Goal: Task Accomplishment & Management: Complete application form

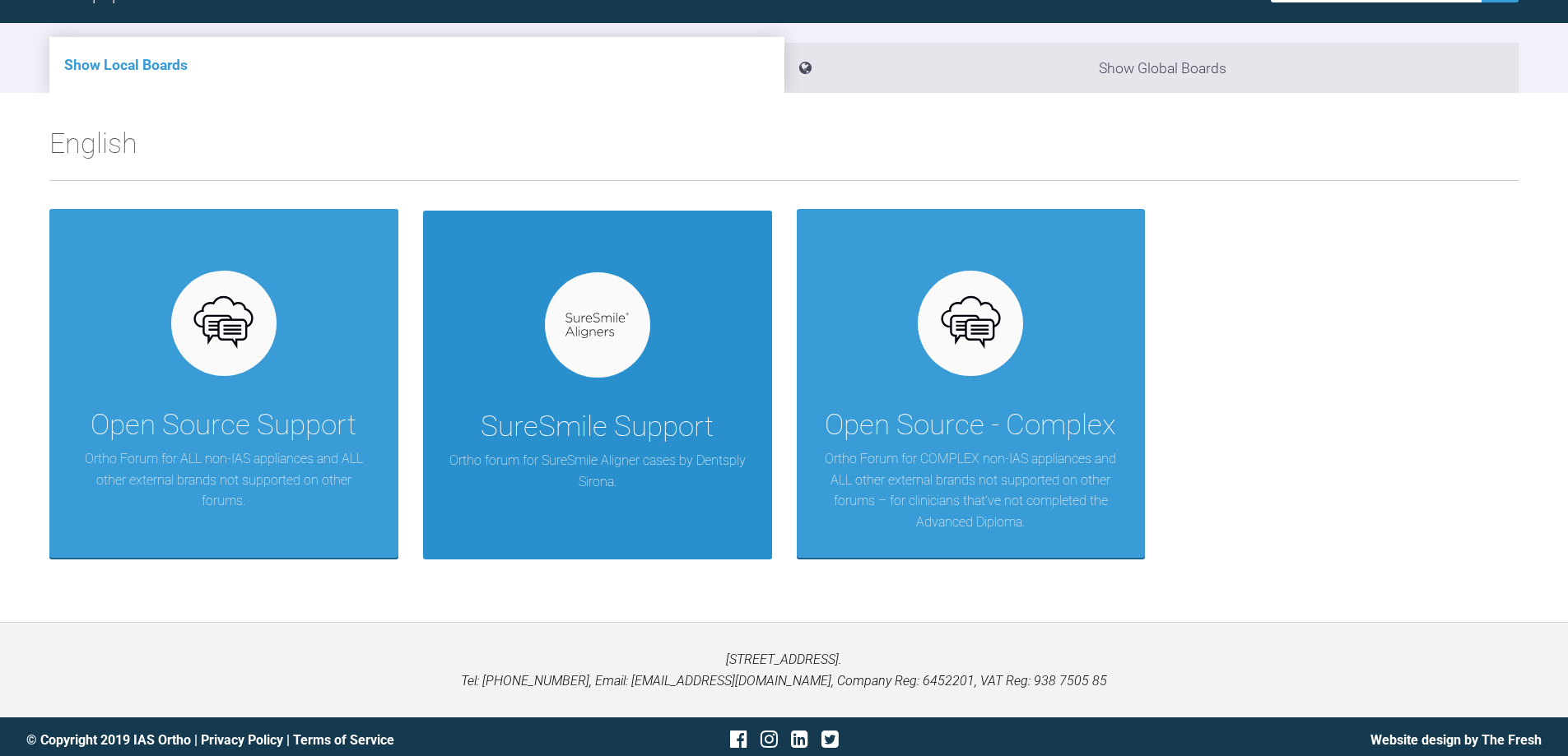
scroll to position [171, 0]
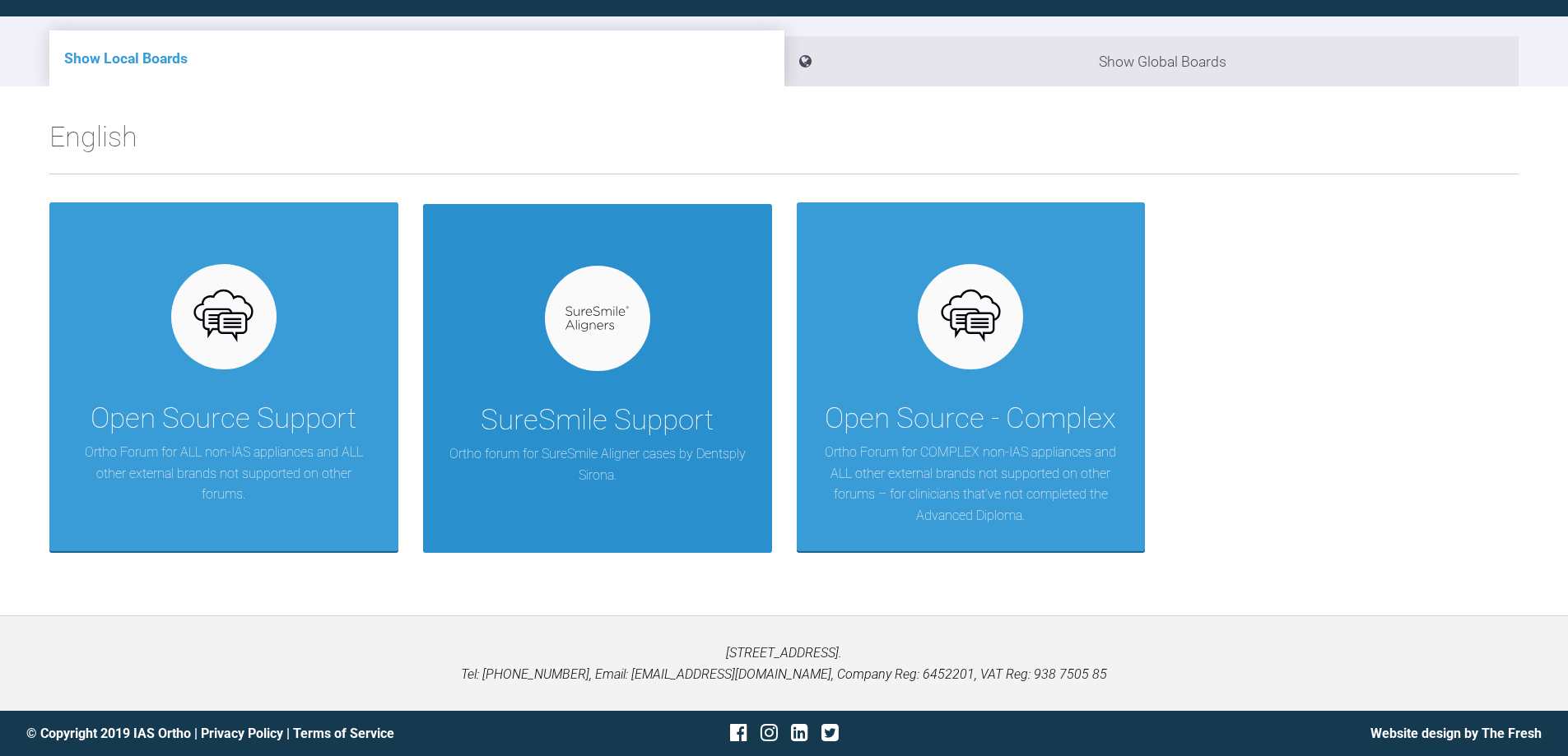
click at [605, 322] on img at bounding box center [596, 319] width 63 height 25
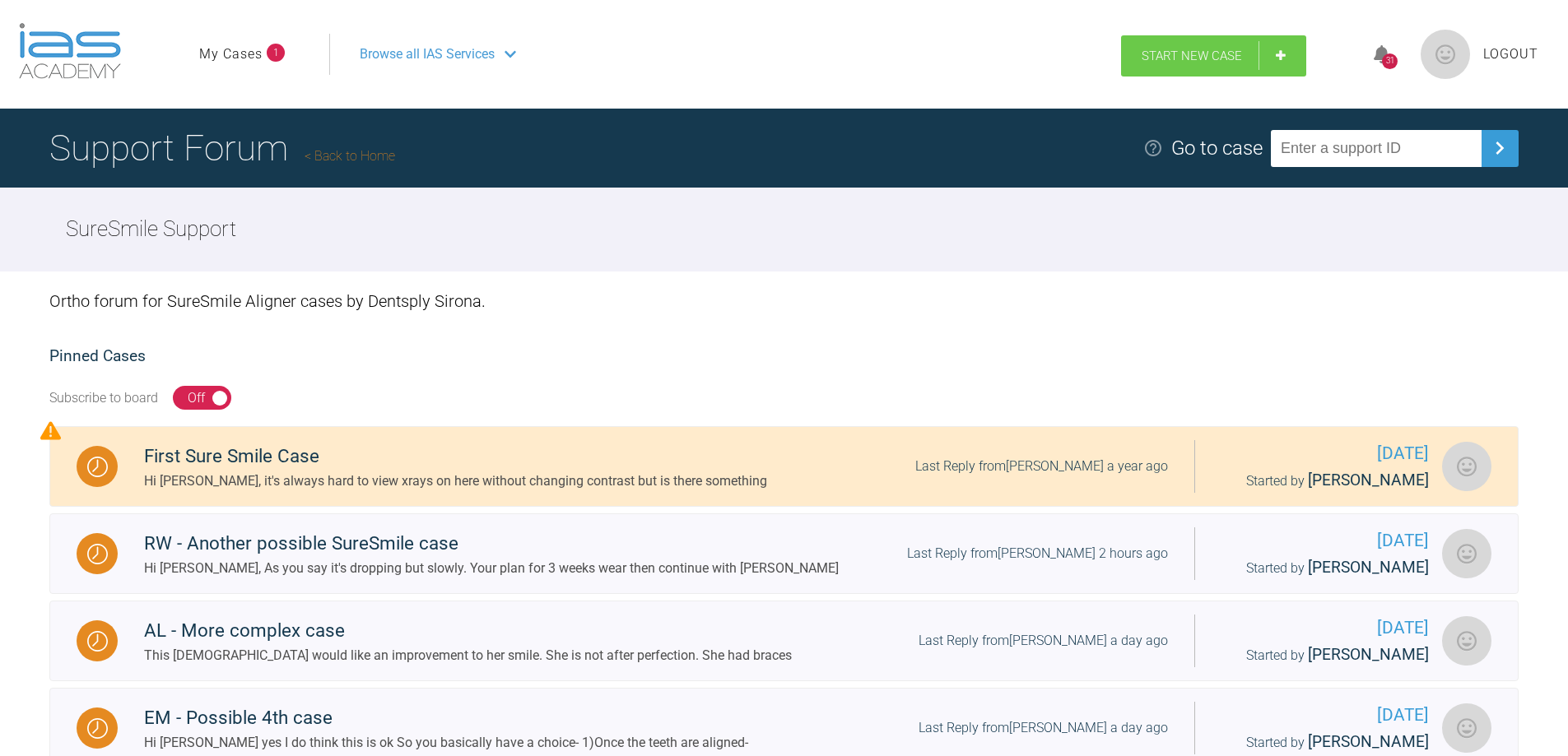
click at [1236, 48] on link "Start New Case" at bounding box center [1213, 56] width 185 height 41
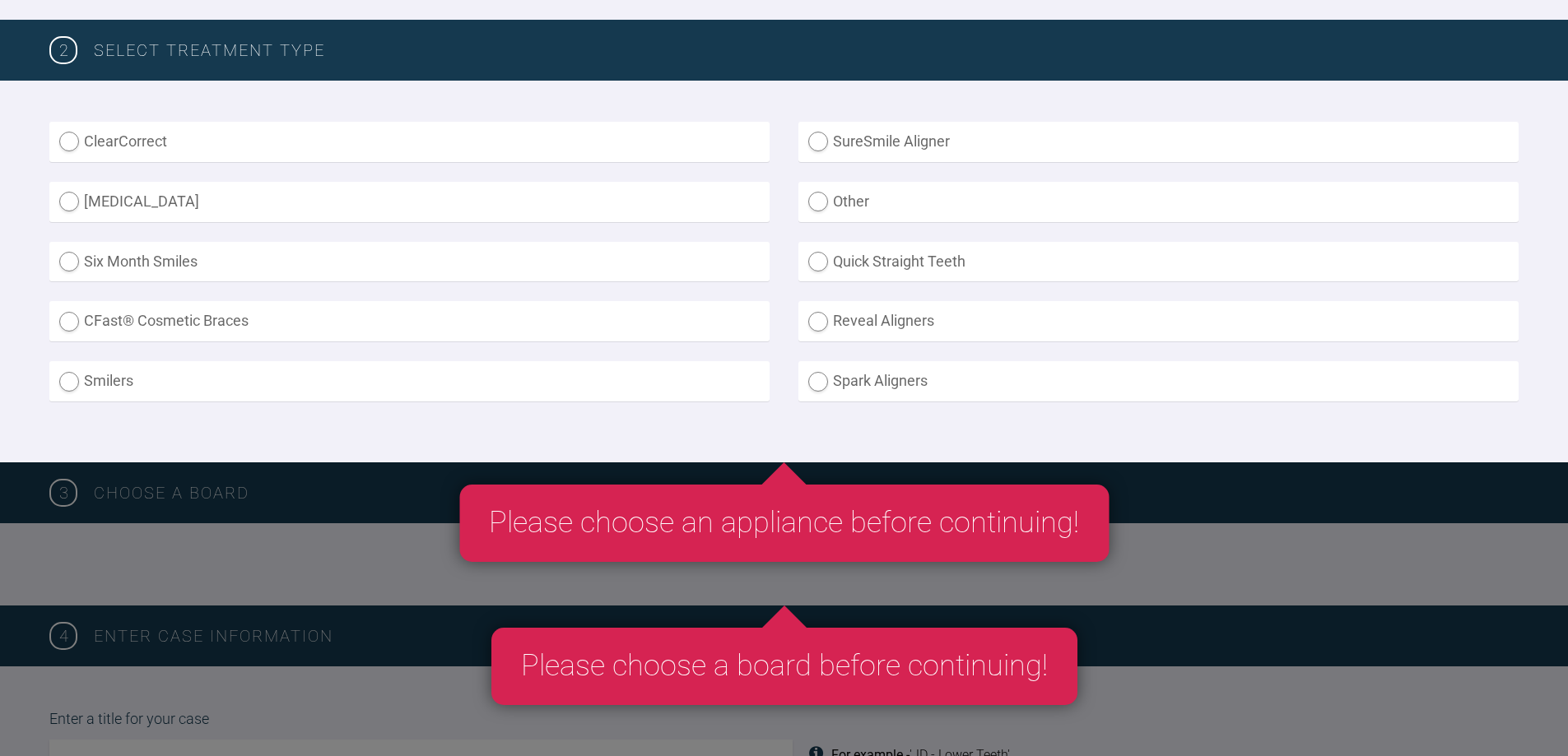
scroll to position [412, 0]
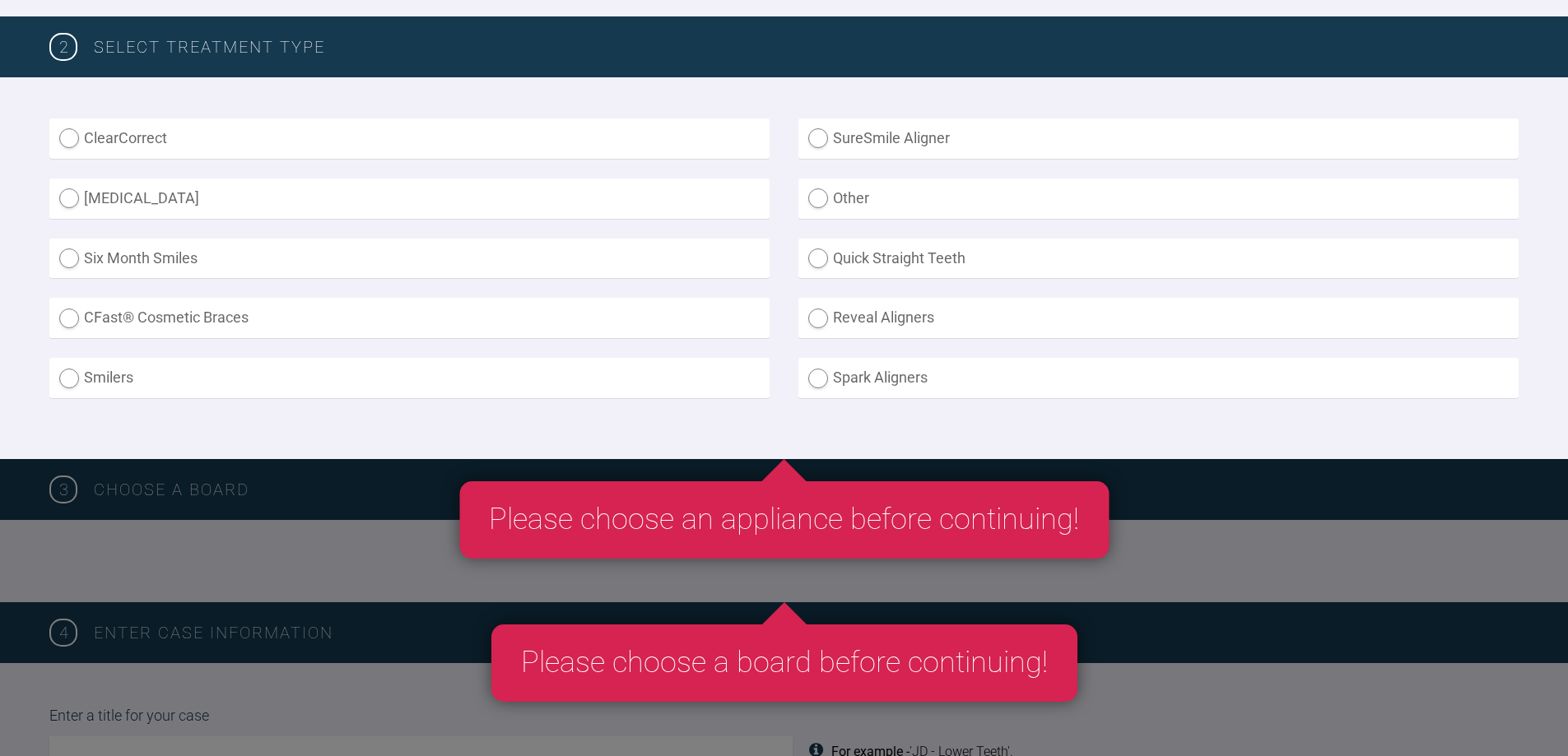
click at [824, 133] on label "SureSmile Aligner" at bounding box center [1158, 139] width 720 height 40
radio Aligner "true"
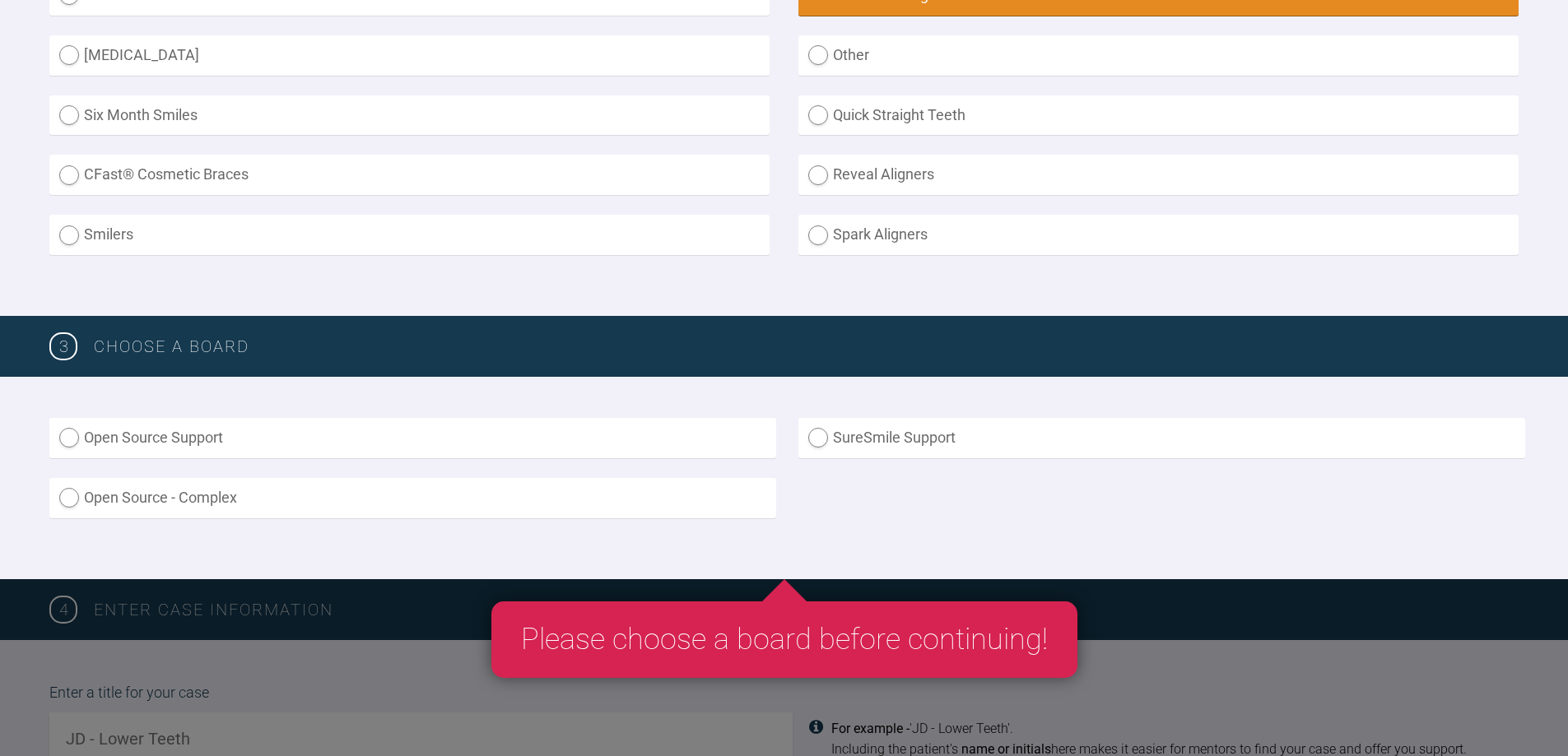
scroll to position [576, 0]
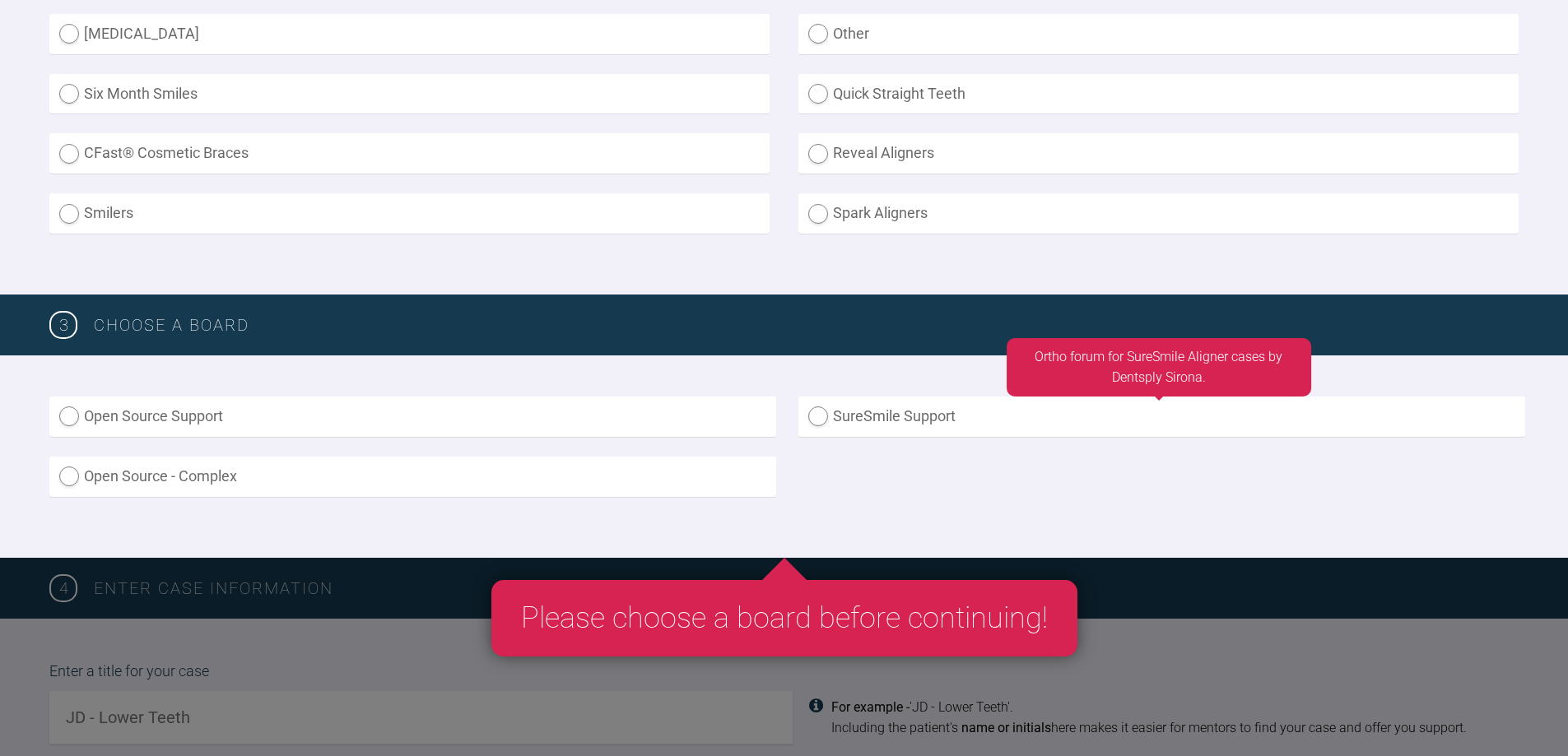
click at [814, 415] on label "SureSmile Support" at bounding box center [1161, 417] width 727 height 40
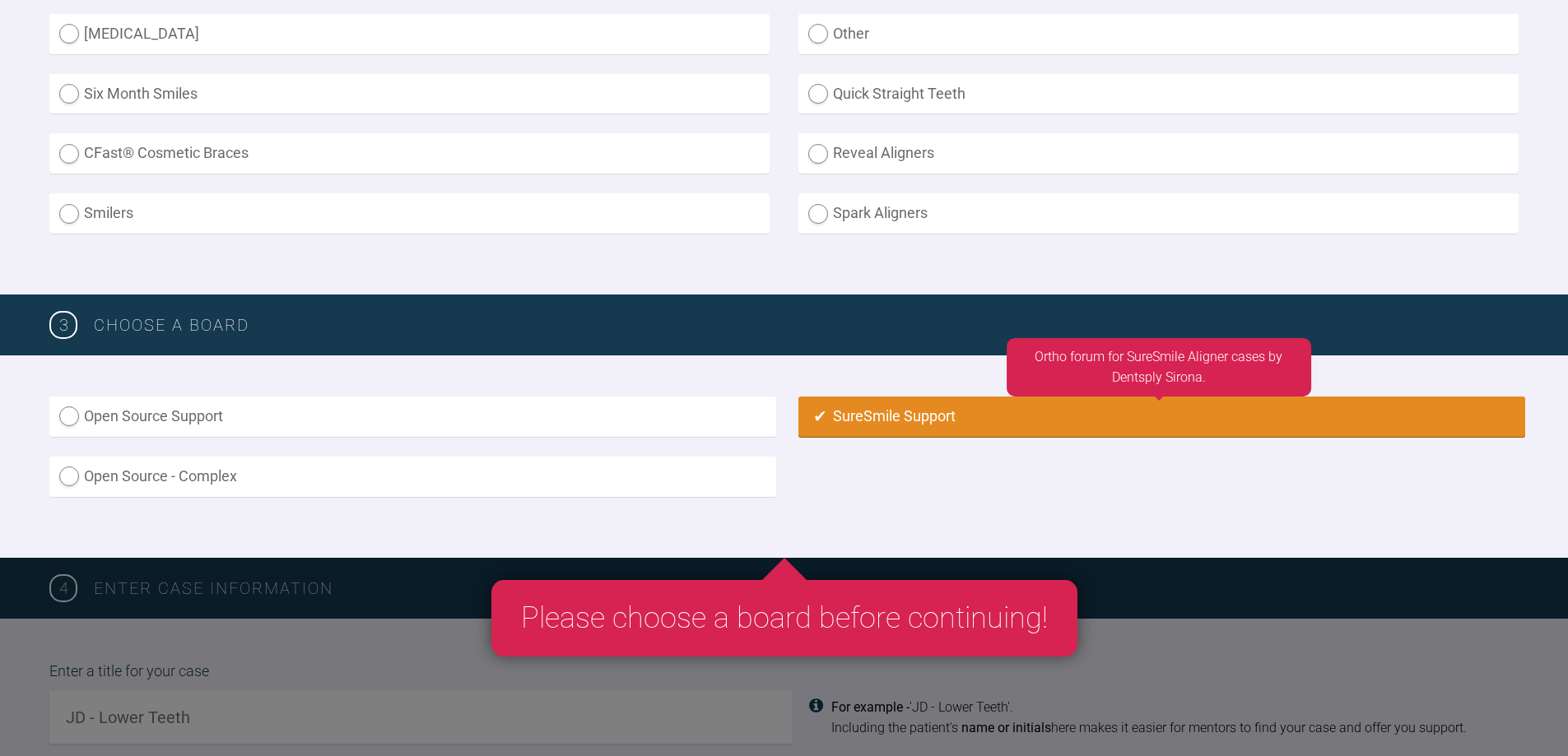
radio input "true"
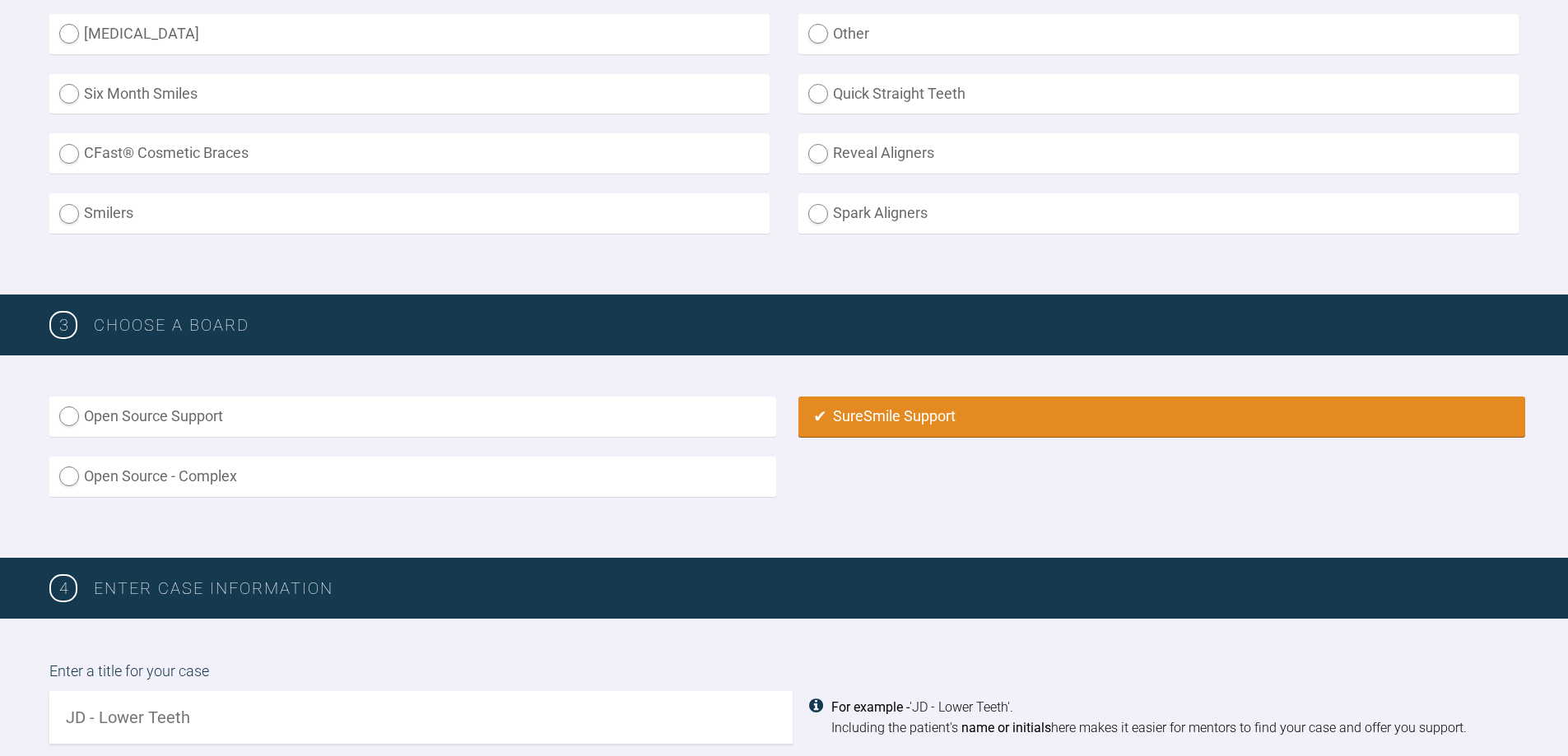
scroll to position [975, 0]
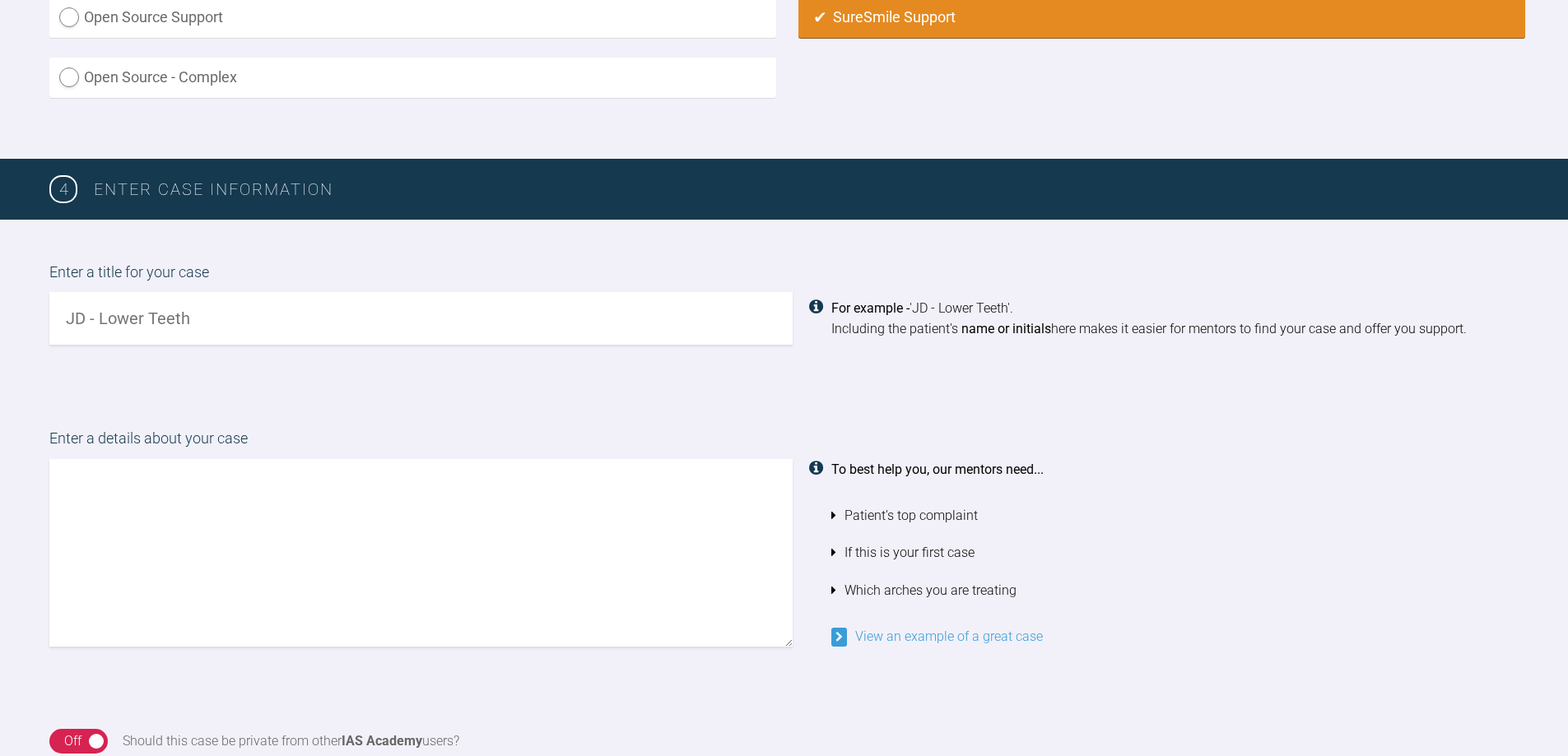
click at [191, 318] on input "text" at bounding box center [421, 318] width 743 height 53
type input "RL - Tooth surface loss"
click at [93, 487] on textarea at bounding box center [421, 552] width 743 height 188
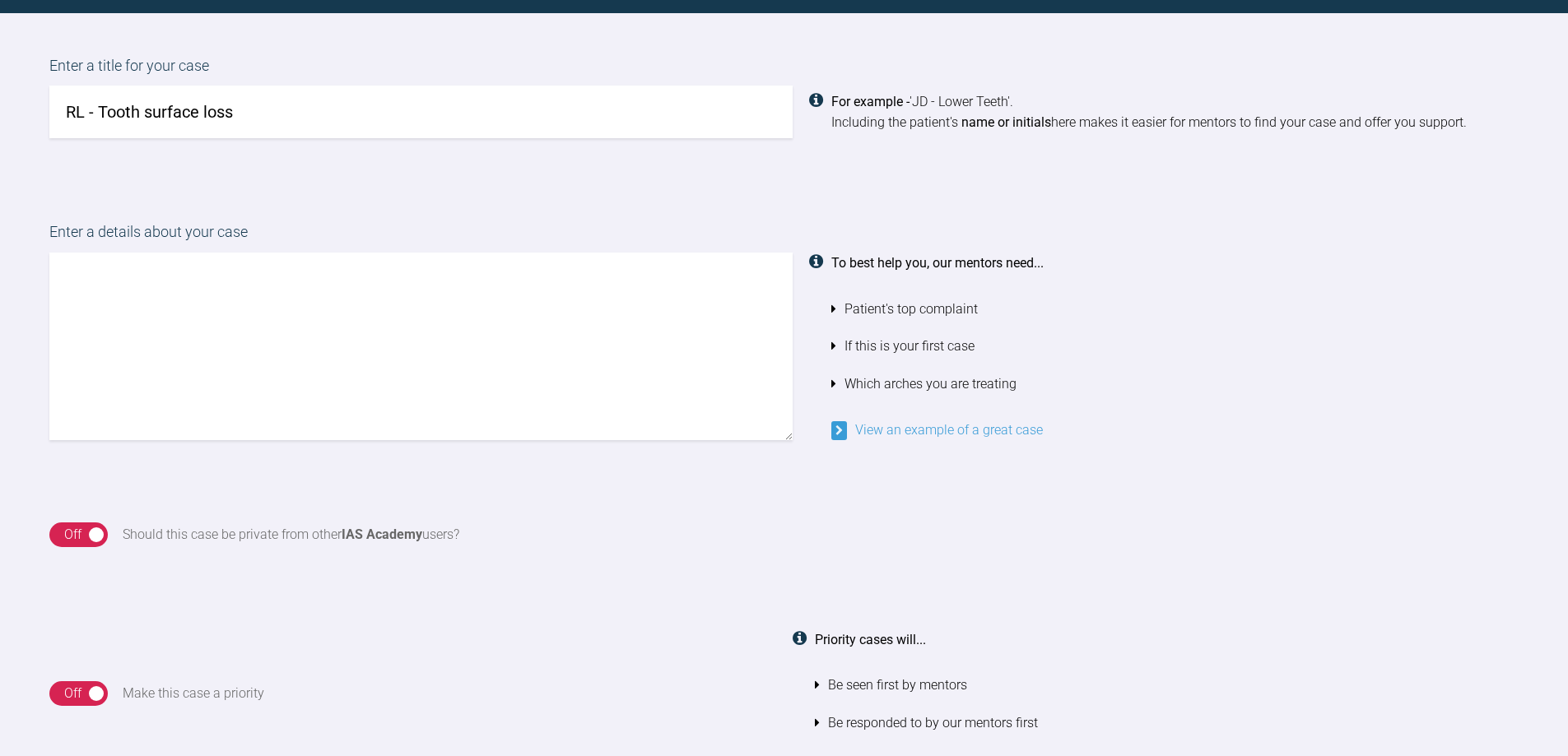
scroll to position [1139, 0]
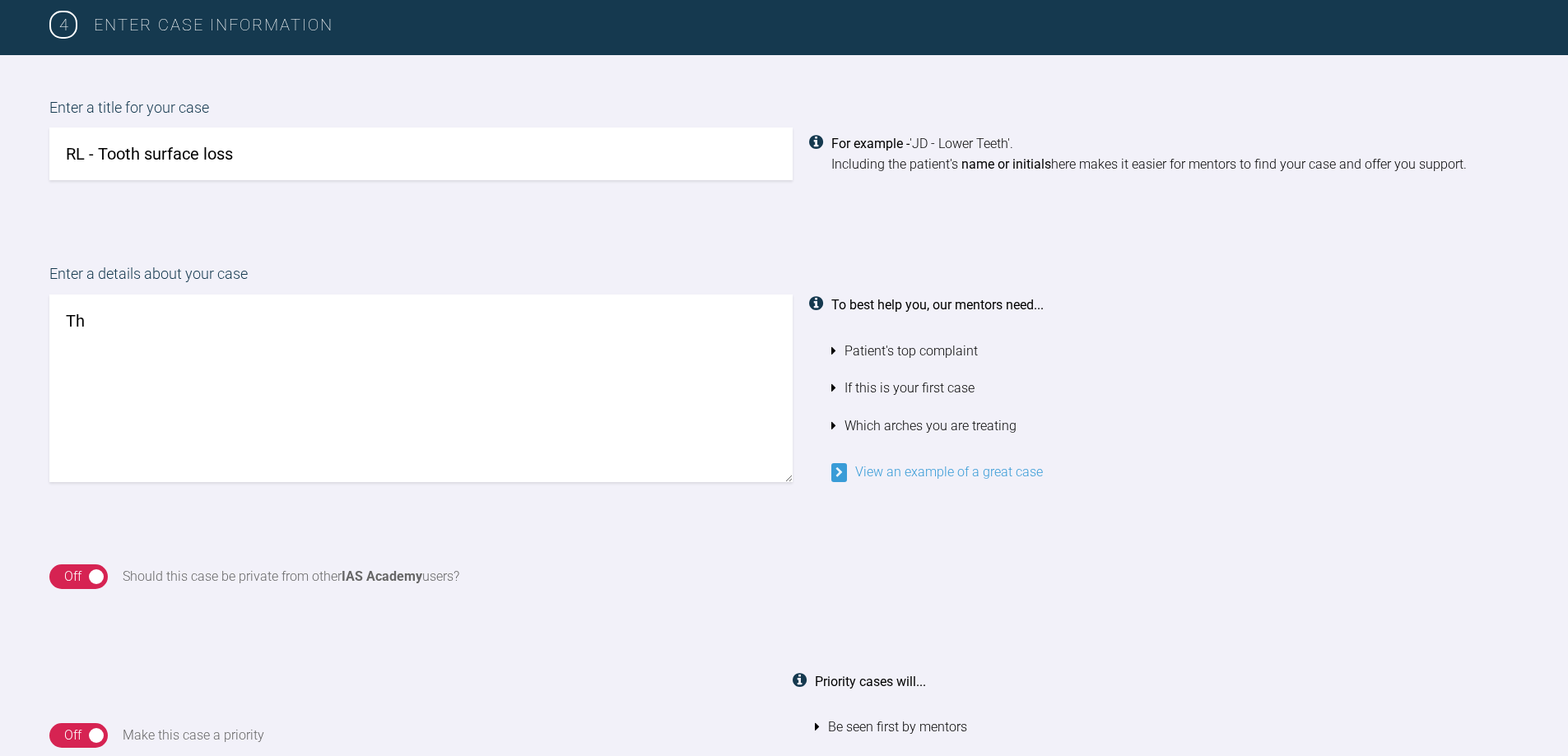
type textarea "T"
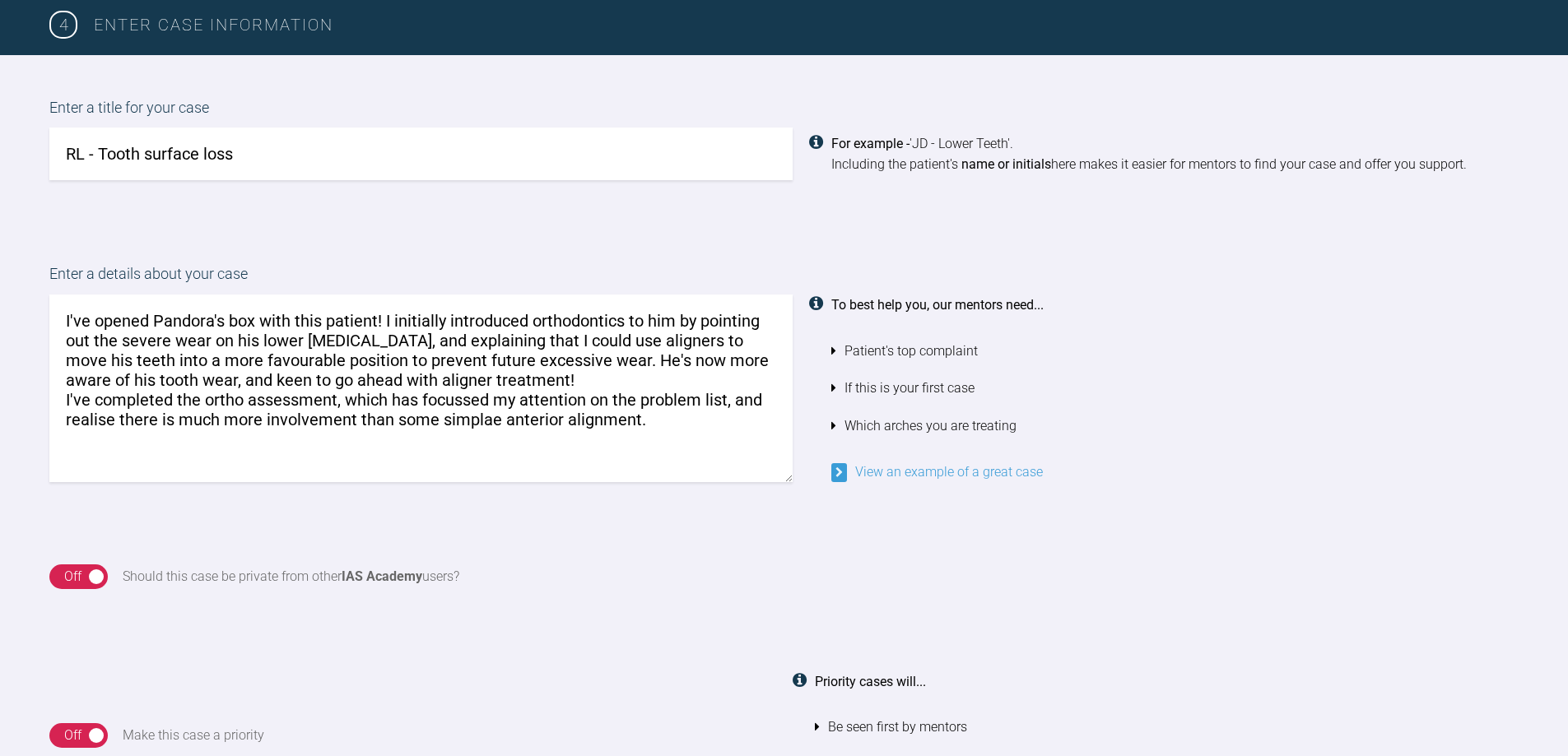
click at [488, 420] on textarea "I've opened Pandora's box with this patient! I initially introduced orthodontic…" at bounding box center [421, 388] width 743 height 188
click at [627, 415] on textarea "I've opened Pandora's box with this patient! I initially introduced orthodontic…" at bounding box center [421, 388] width 743 height 188
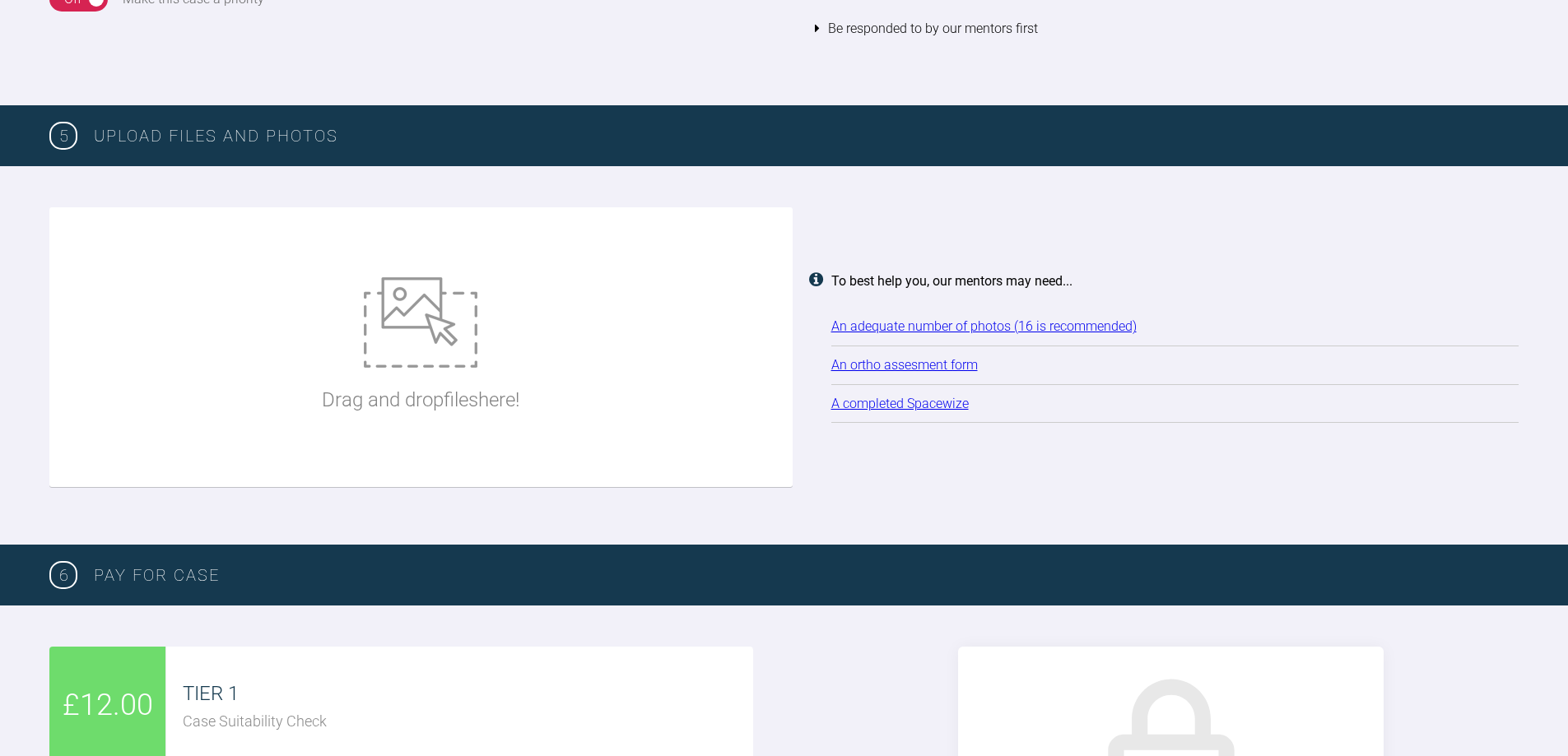
scroll to position [1880, 0]
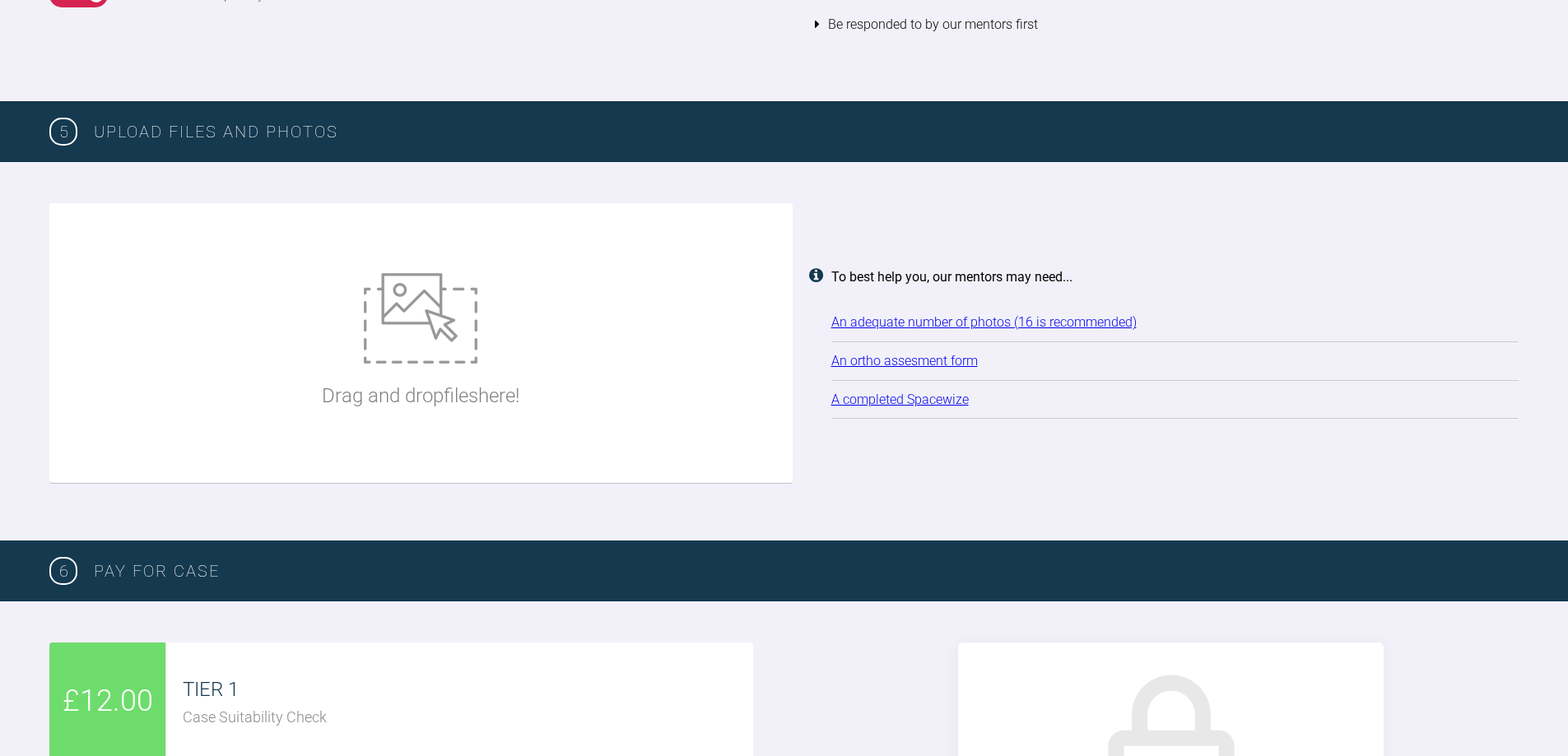
type textarea "I've opened Pandora's box with this patient! I initially introduced orthodontic…"
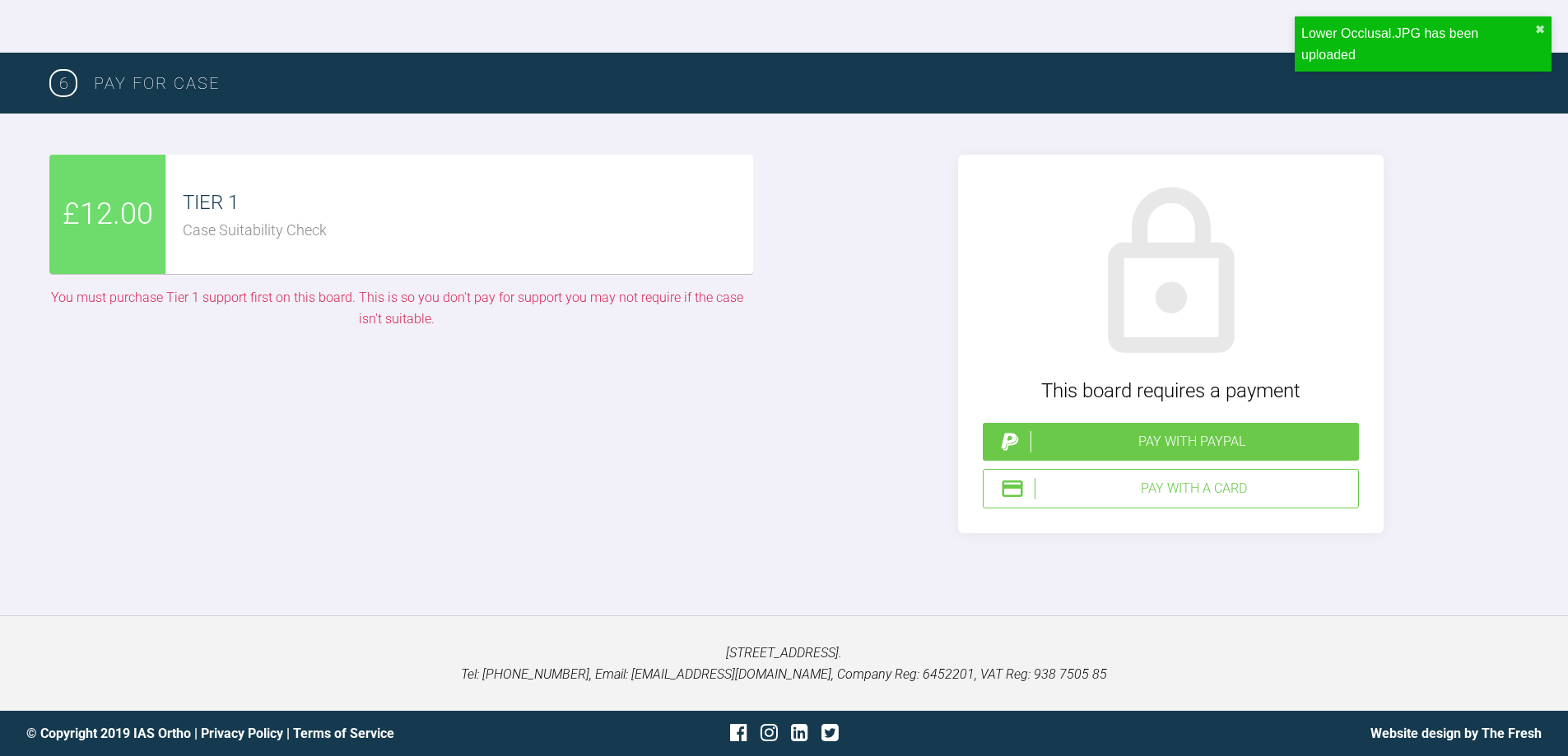
scroll to position [3772, 0]
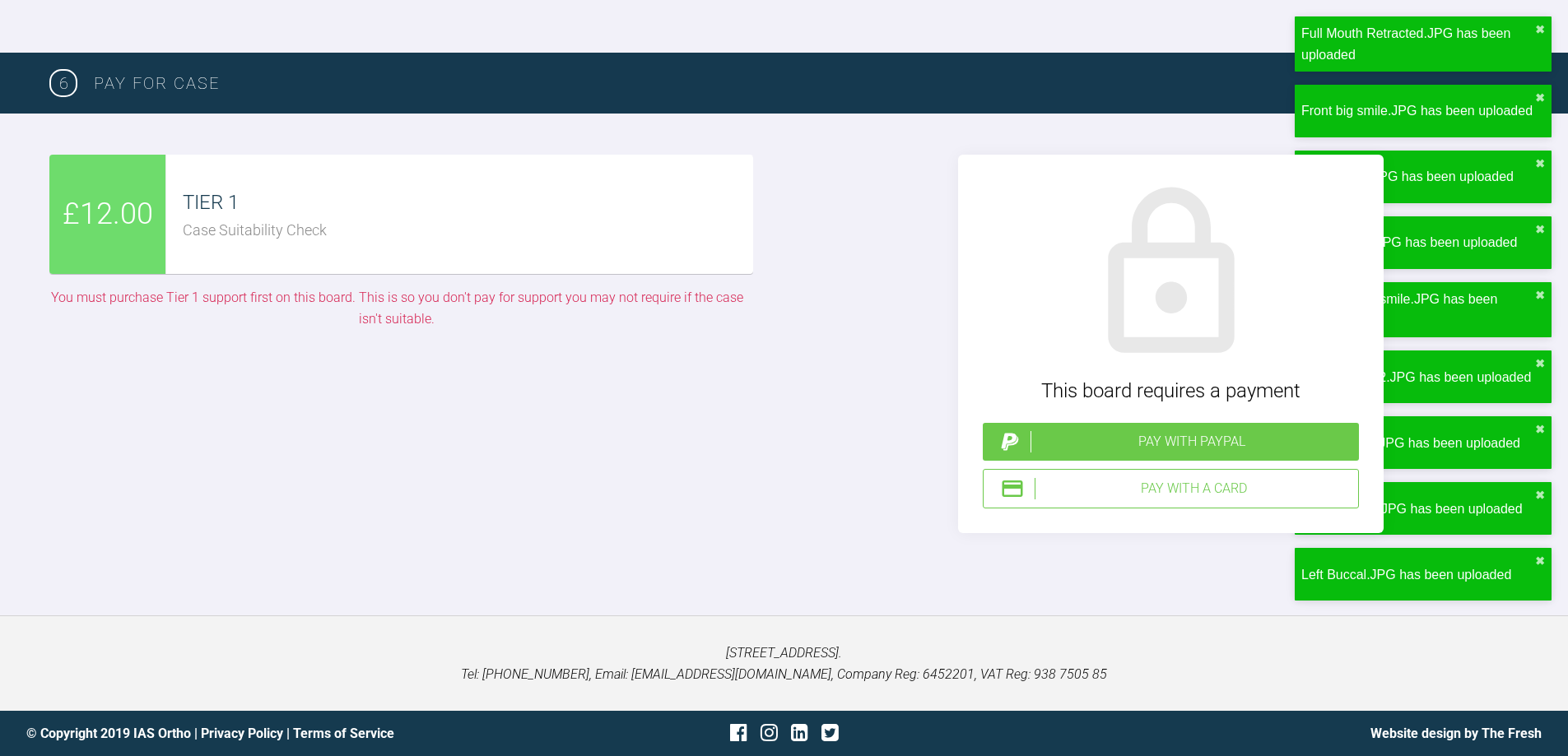
type input "C:\fakepath\Ortho Assessment.docx"
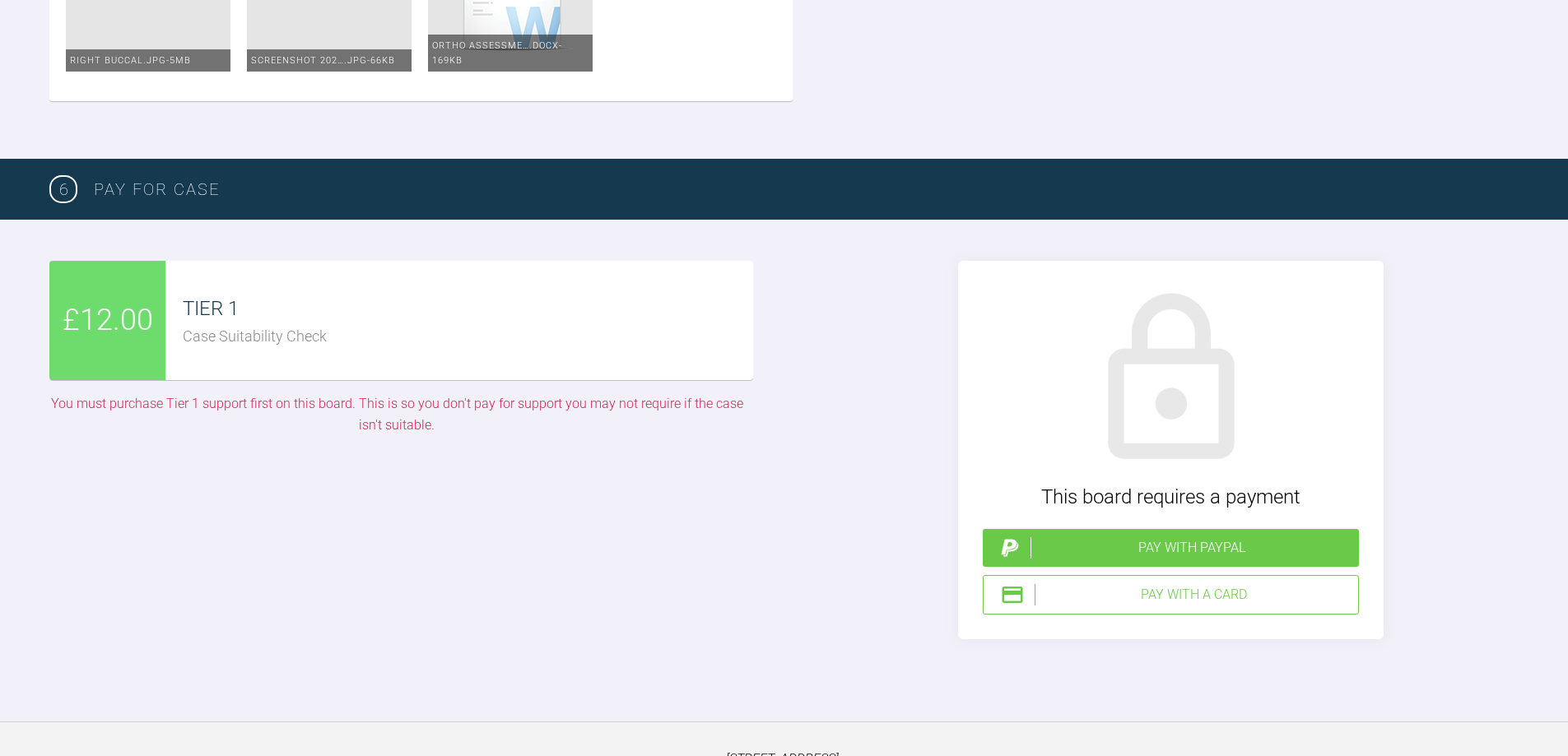
scroll to position [3607, 0]
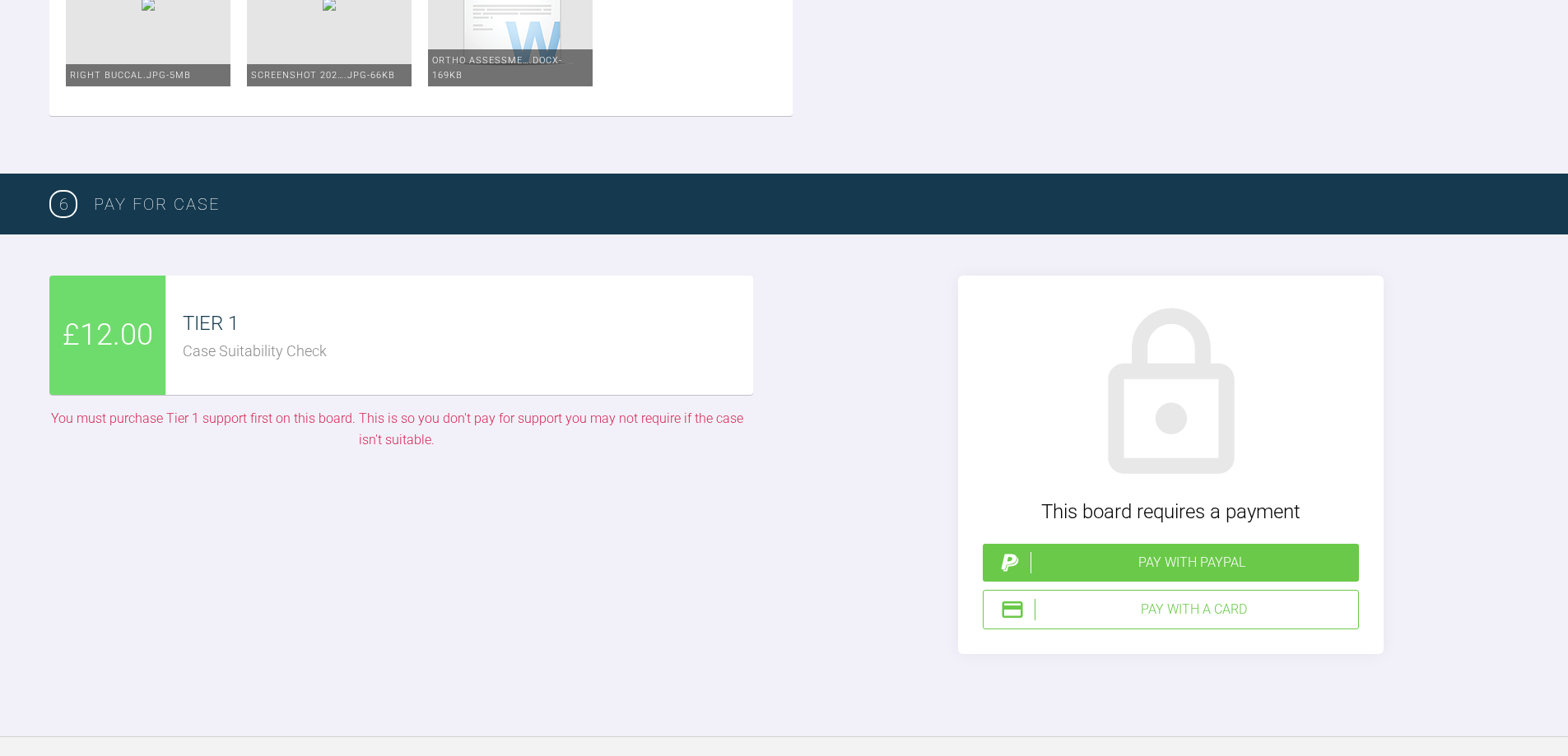
type input "C:\fakepath\Upper Occlusal.JPG"
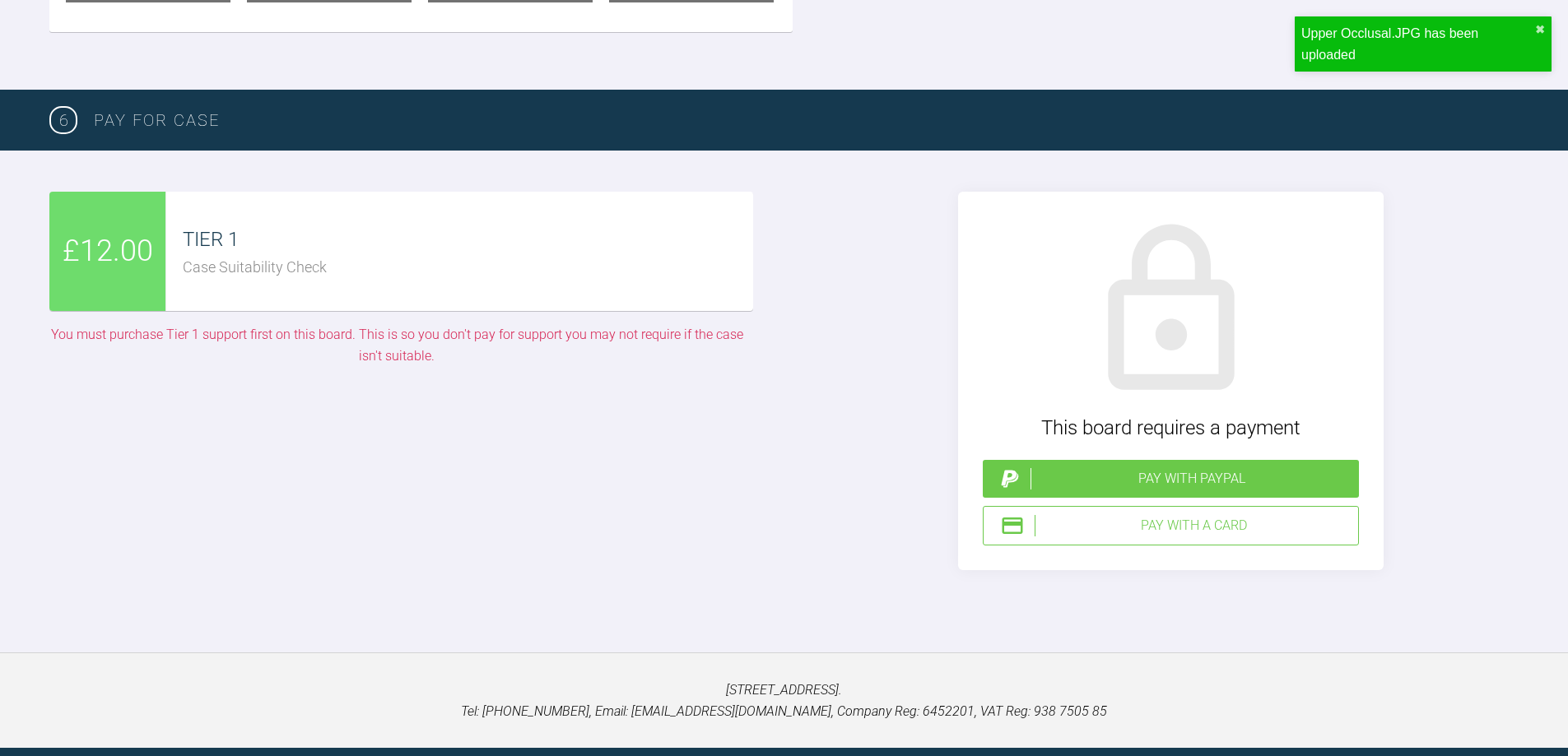
scroll to position [3772, 0]
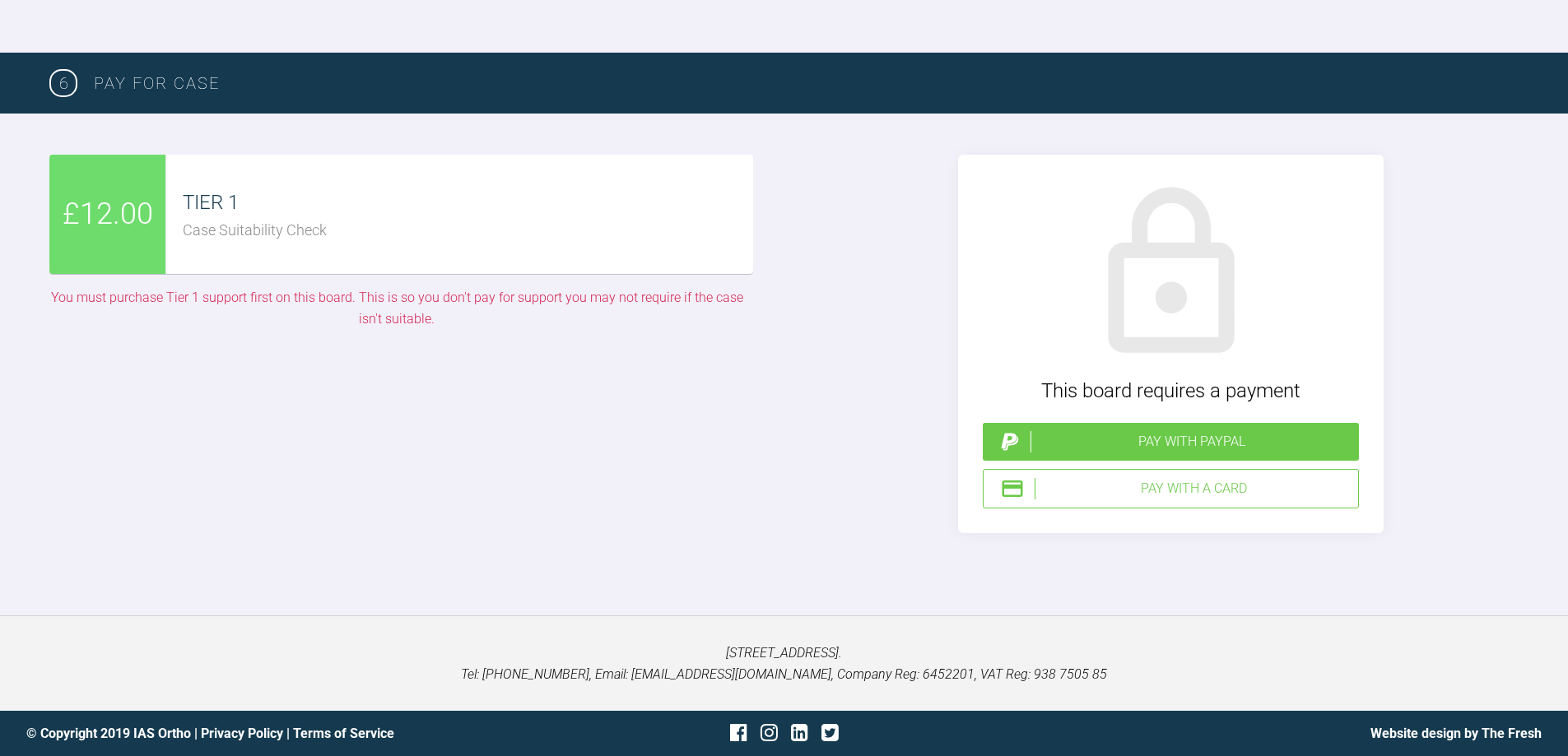
click at [353, 218] on div "TIER 1" at bounding box center [467, 202] width 569 height 31
click at [1228, 499] on div "Pay with a Card" at bounding box center [1192, 488] width 317 height 21
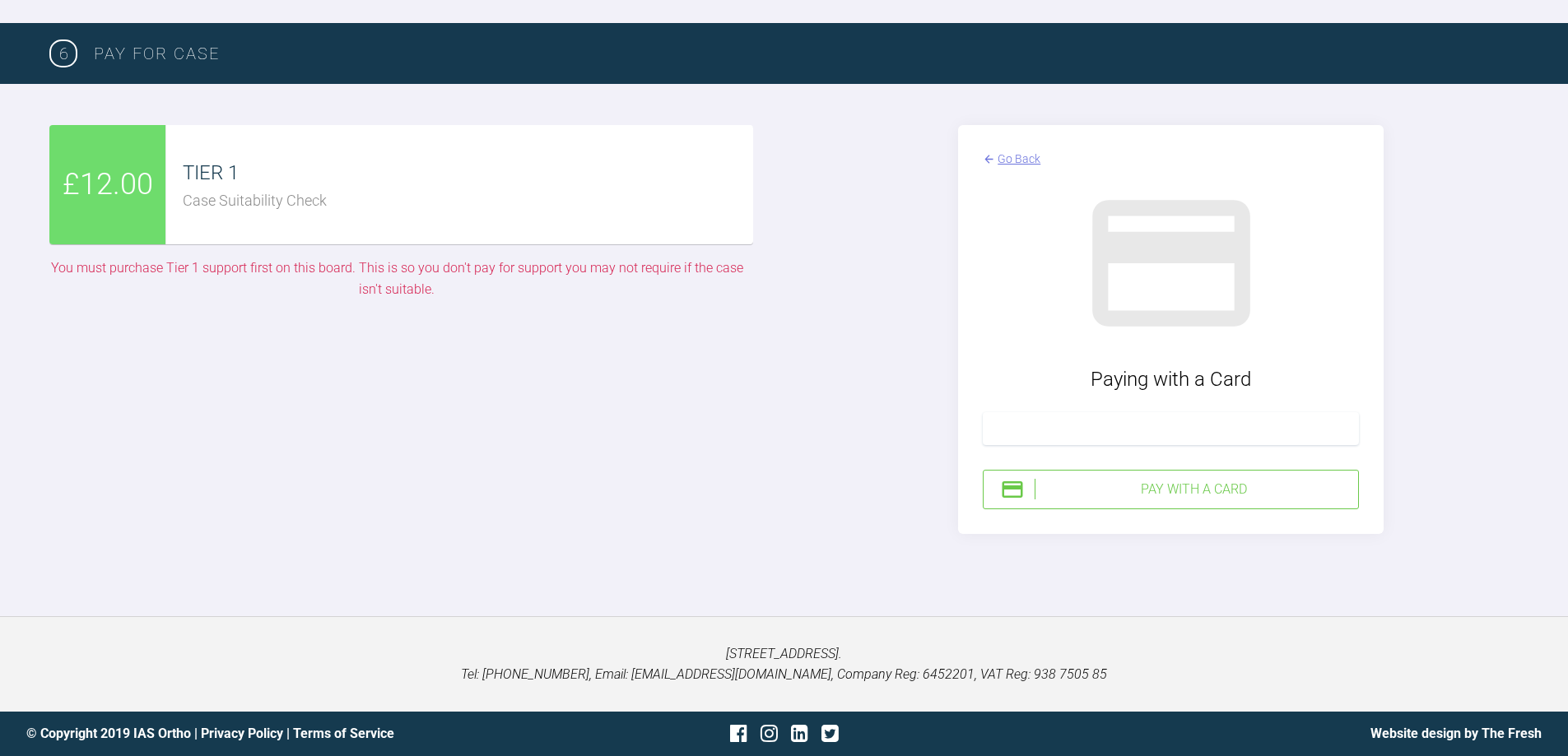
click at [1175, 500] on div "Pay with a Card" at bounding box center [1192, 489] width 317 height 21
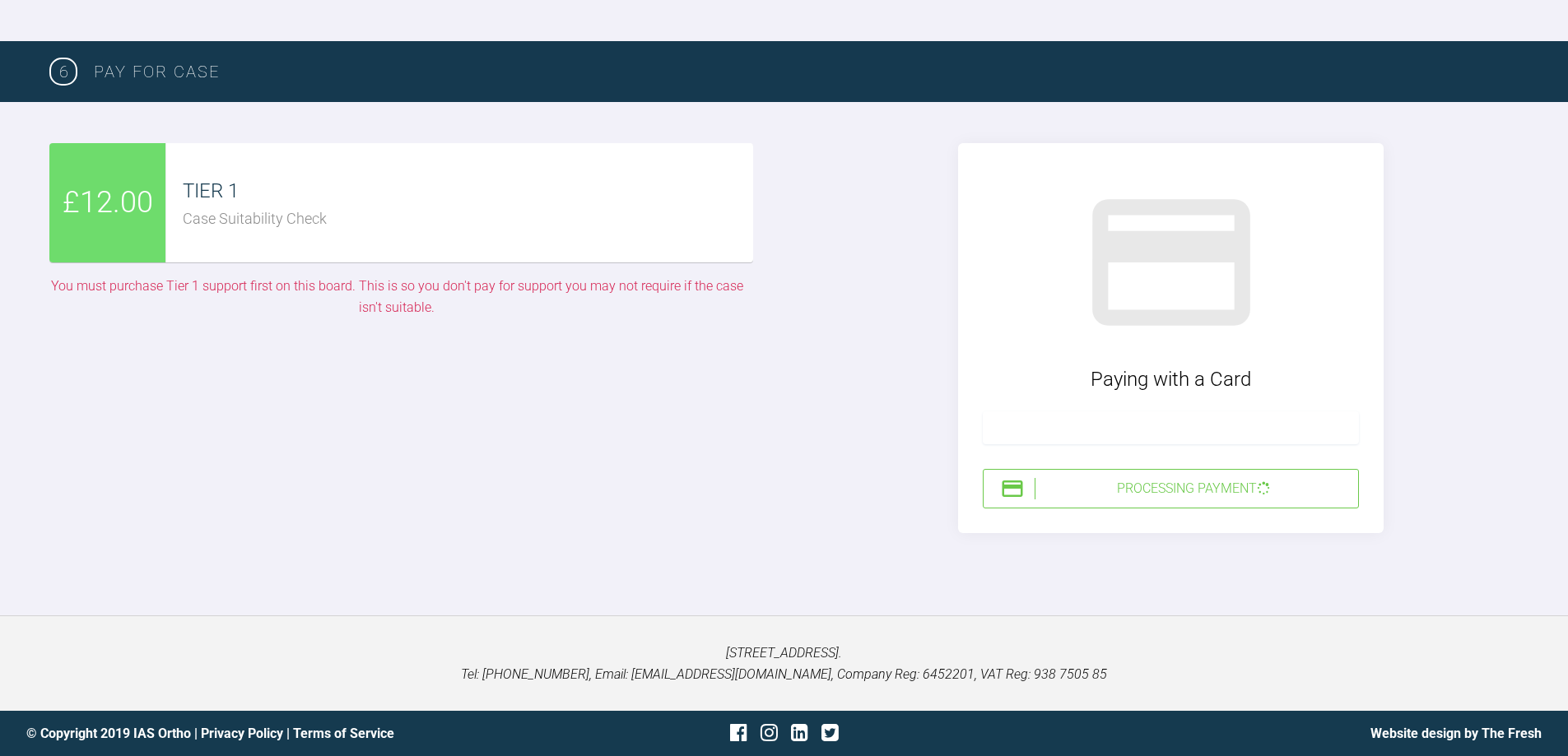
scroll to position [4273, 0]
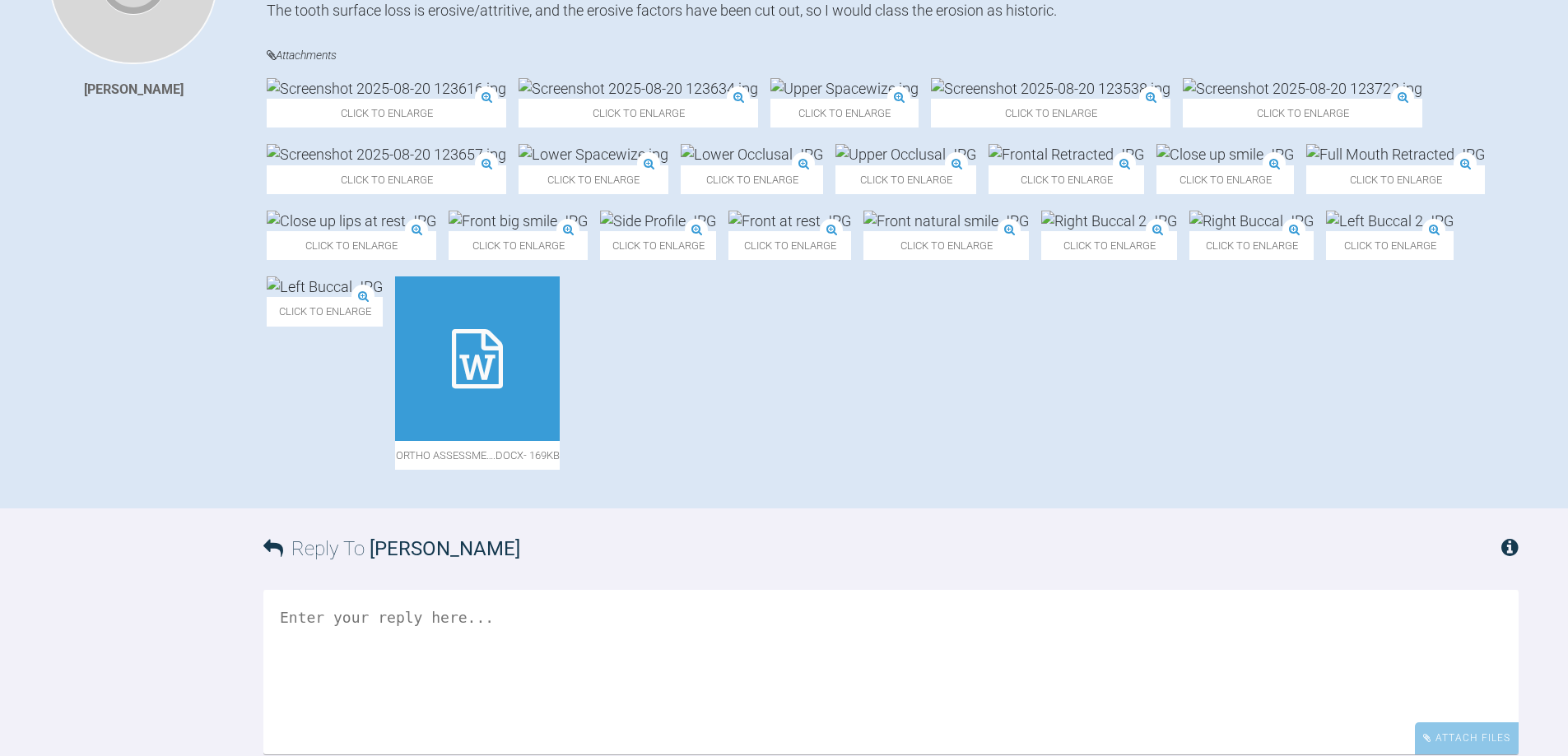
scroll to position [740, 0]
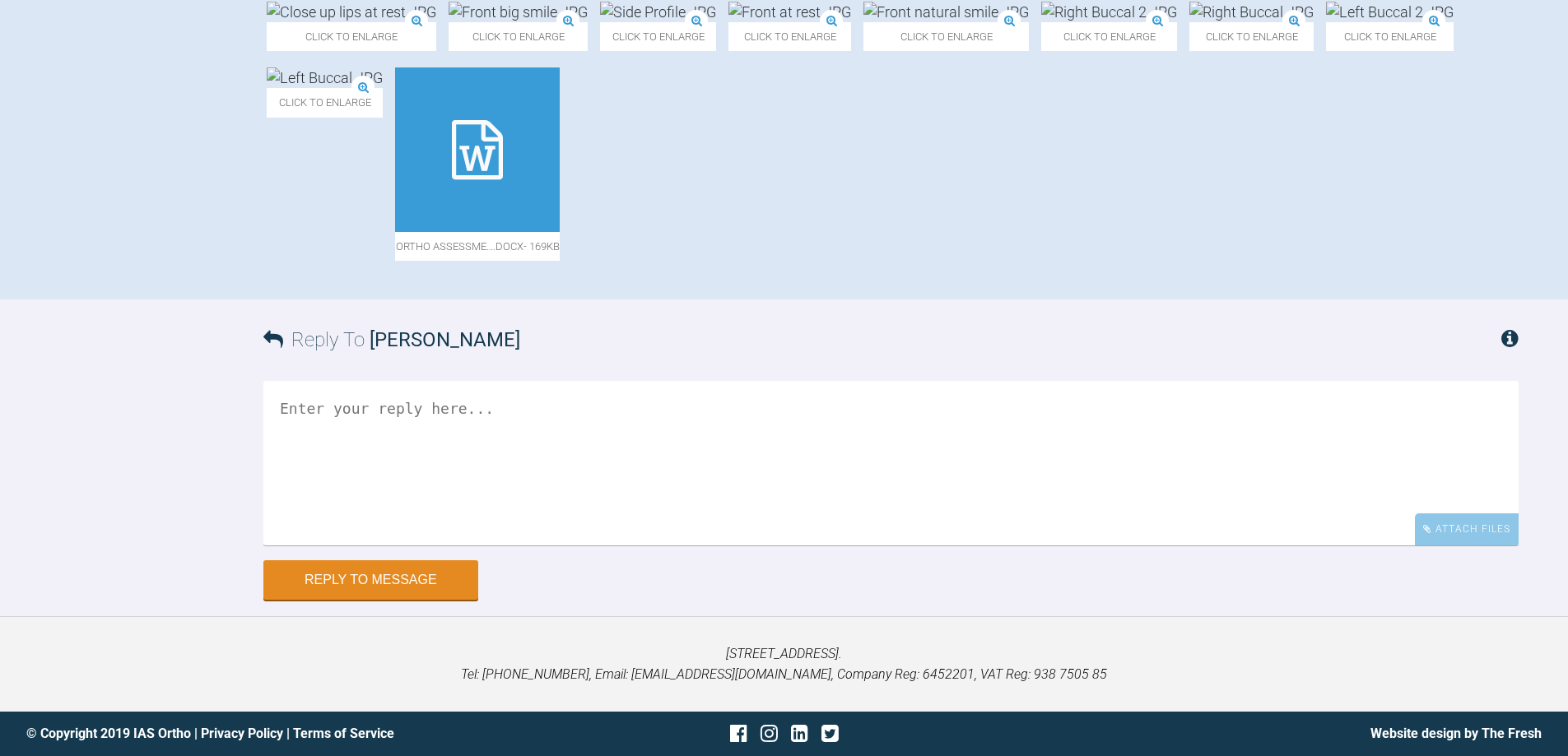
click at [395, 232] on div at bounding box center [477, 149] width 164 height 164
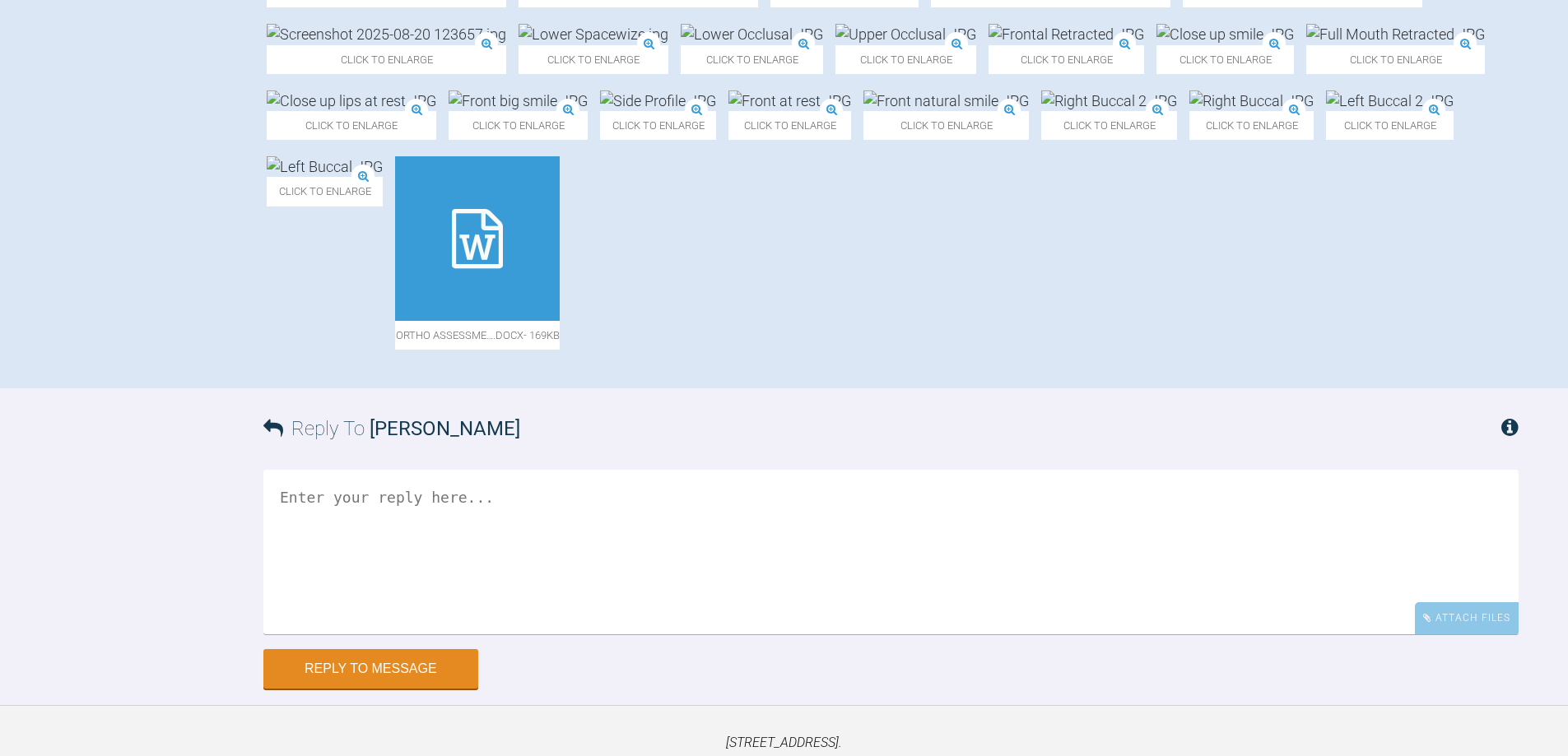
scroll to position [412, 0]
